Goal: Information Seeking & Learning: Learn about a topic

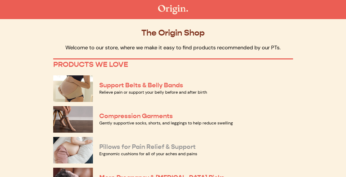
click at [163, 149] on link "Pillows for Pain Relief & Support" at bounding box center [147, 147] width 96 height 8
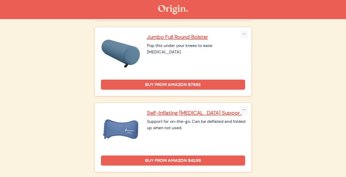
scroll to position [360, 0]
click at [205, 39] on p "Jumbo Full Round Bolster" at bounding box center [196, 37] width 99 height 7
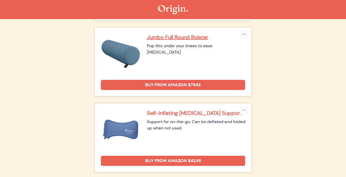
click at [200, 114] on p "Self-Inflating Lumbar Support" at bounding box center [196, 112] width 99 height 7
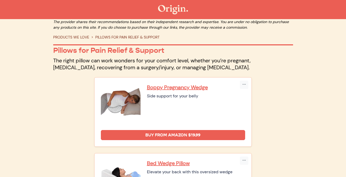
scroll to position [0, 0]
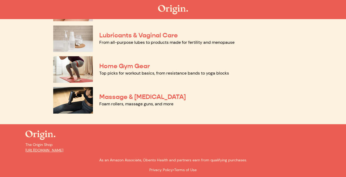
scroll to position [297, 0]
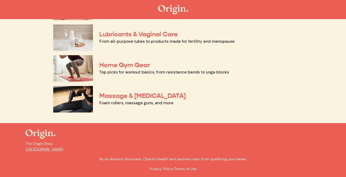
click at [67, 67] on img at bounding box center [73, 68] width 40 height 26
click at [85, 41] on img at bounding box center [73, 37] width 40 height 26
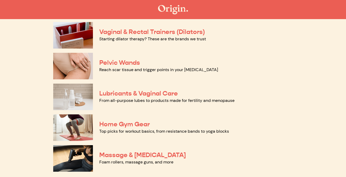
scroll to position [230, 0]
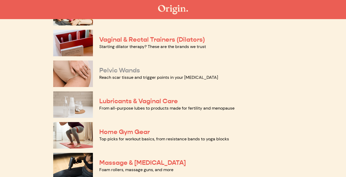
click at [110, 68] on link "Pelvic Wands" at bounding box center [119, 70] width 41 height 8
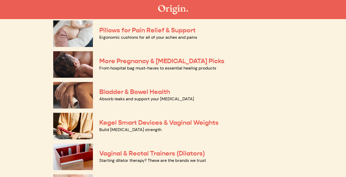
scroll to position [117, 0]
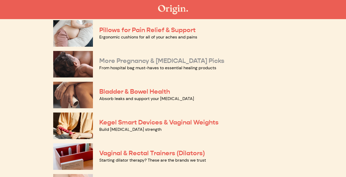
click at [115, 61] on link "More Pregnancy & [MEDICAL_DATA] Picks" at bounding box center [161, 61] width 125 height 8
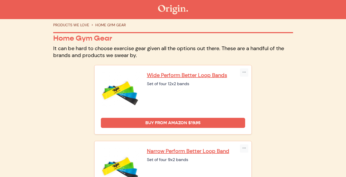
scroll to position [17, 0]
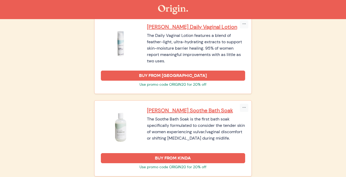
scroll to position [781, 0]
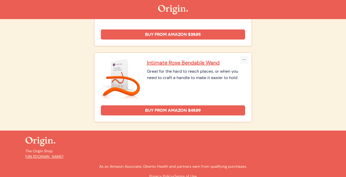
scroll to position [341, 0]
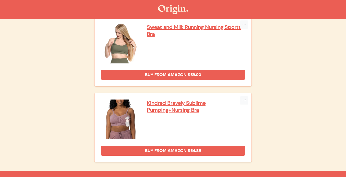
scroll to position [1127, 0]
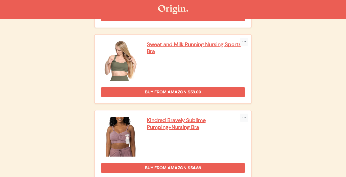
scroll to position [1106, 0]
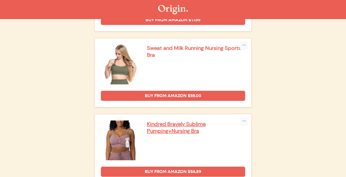
click at [154, 47] on p "Sweat and Milk Running Nursing Sports Bra" at bounding box center [196, 52] width 99 height 14
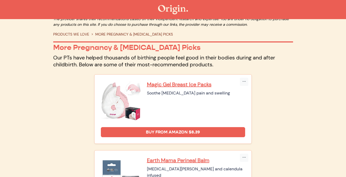
scroll to position [0, 0]
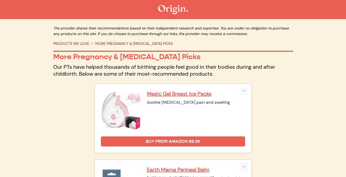
click at [171, 10] on img at bounding box center [173, 9] width 30 height 9
